Goal: Navigation & Orientation: Find specific page/section

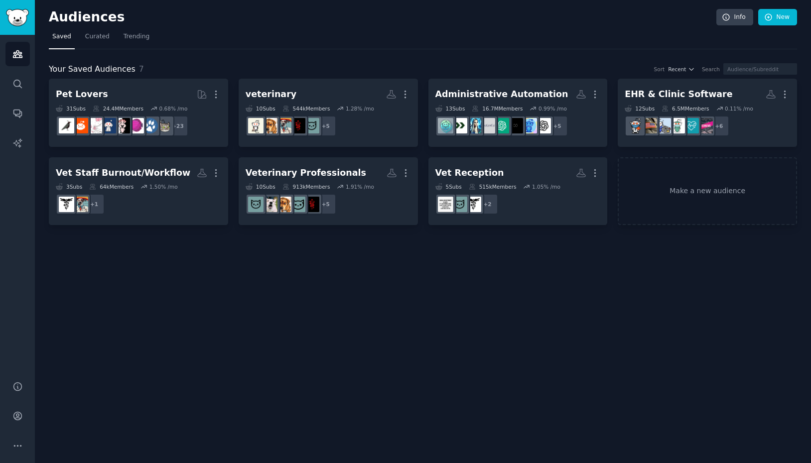
click at [345, 248] on div "Audiences Info New Saved Curated Trending Your Saved Audiences 7 Sort Recent Se…" at bounding box center [423, 231] width 776 height 463
click at [19, 146] on icon "Sidebar" at bounding box center [17, 143] width 10 height 10
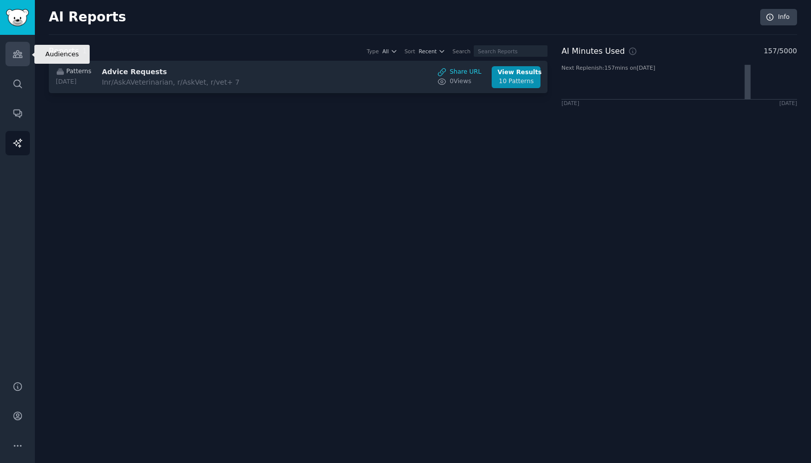
click at [12, 46] on link "Audiences" at bounding box center [17, 54] width 24 height 24
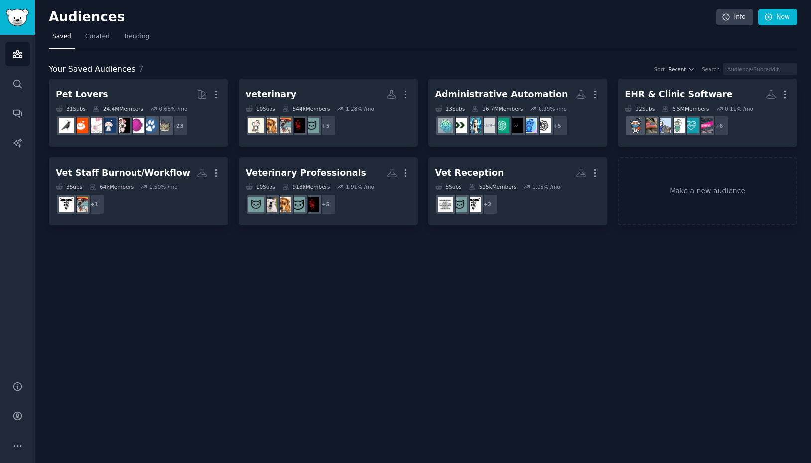
click at [86, 25] on div "Audiences Info New" at bounding box center [423, 19] width 748 height 20
click at [90, 33] on span "Curated" at bounding box center [97, 36] width 24 height 9
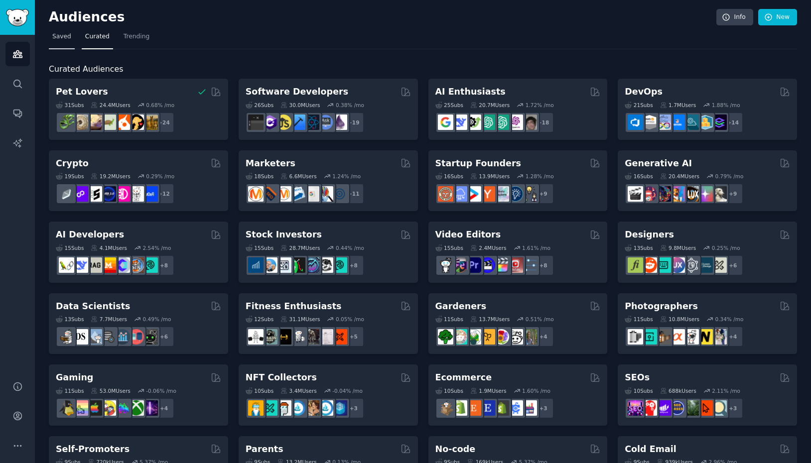
click at [63, 35] on span "Saved" at bounding box center [61, 36] width 19 height 9
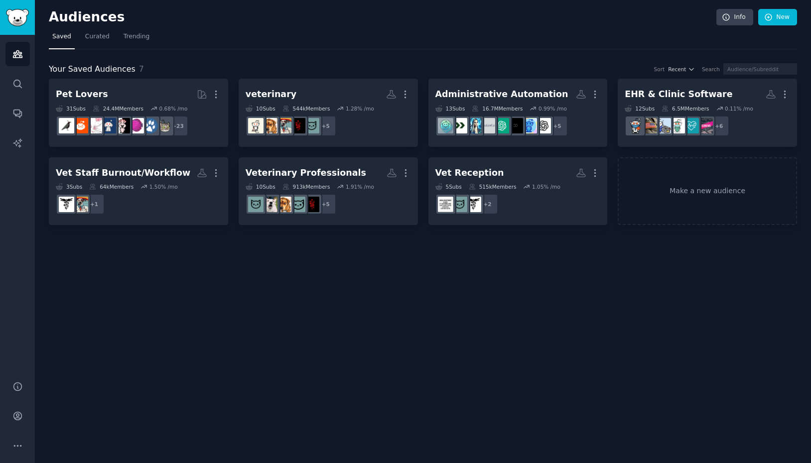
click at [352, 357] on div "Audiences Info New Saved Curated Trending Your Saved Audiences 7 Sort Recent Se…" at bounding box center [423, 231] width 776 height 463
